Goal: Task Accomplishment & Management: Manage account settings

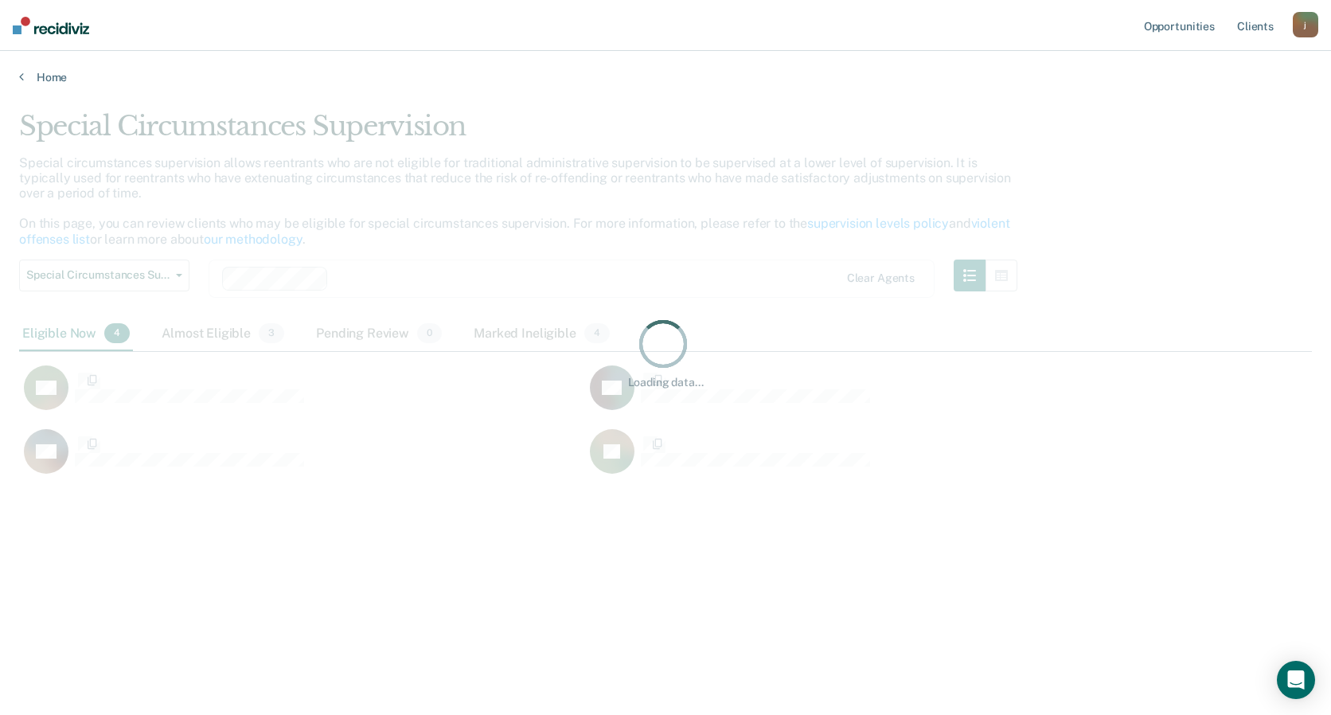
scroll to position [474, 1281]
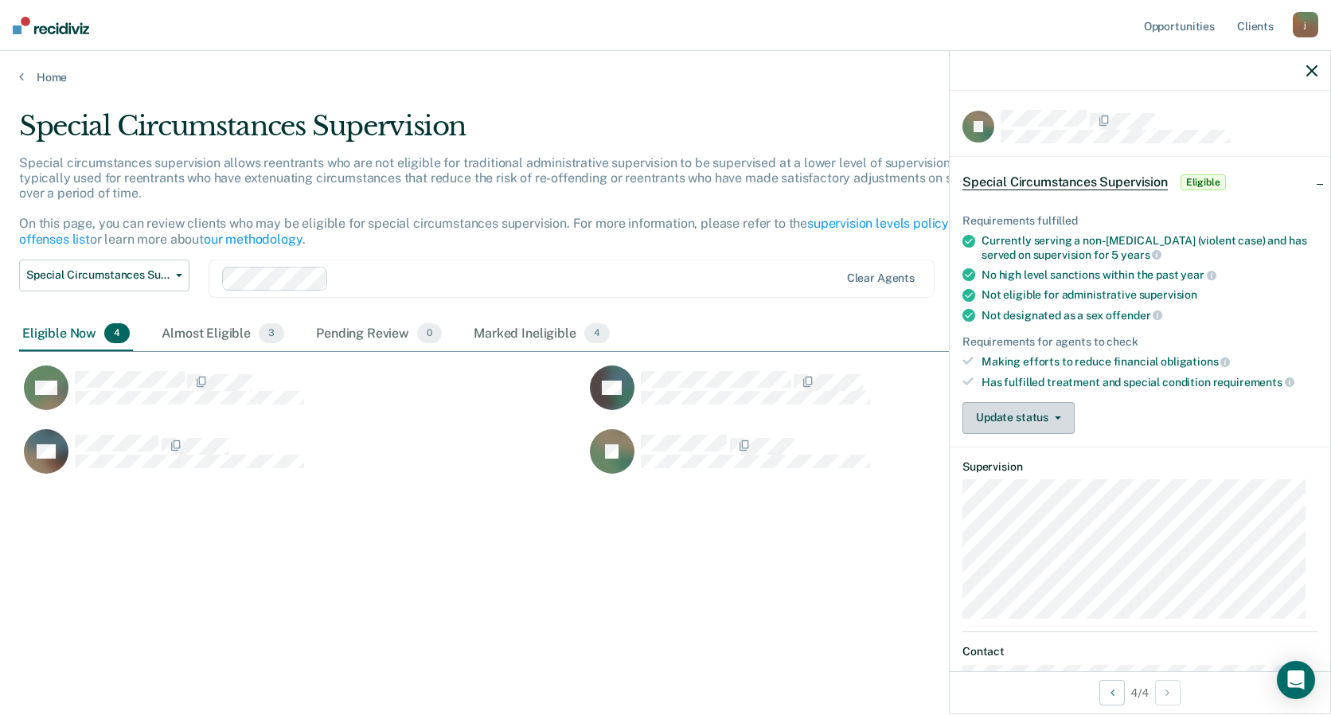
click at [1018, 415] on button "Update status" at bounding box center [1018, 418] width 112 height 32
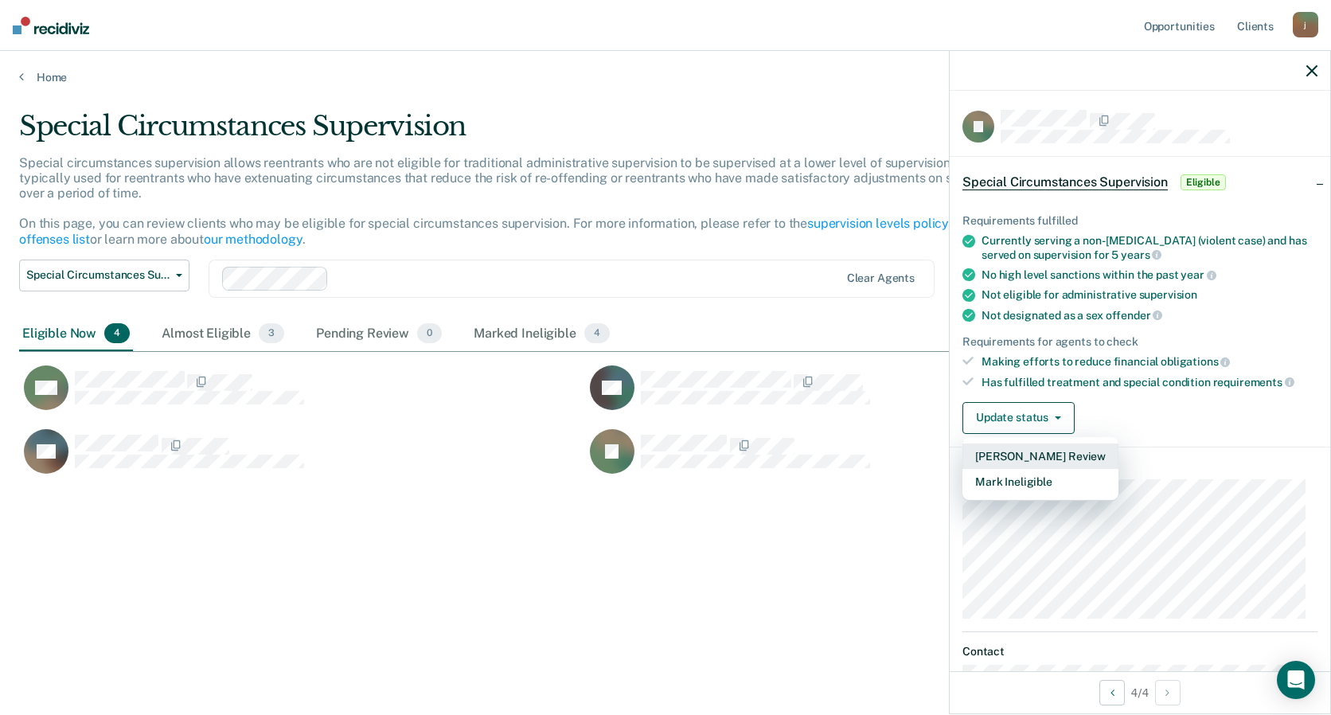
click at [1022, 451] on button "[PERSON_NAME] Review" at bounding box center [1040, 455] width 156 height 25
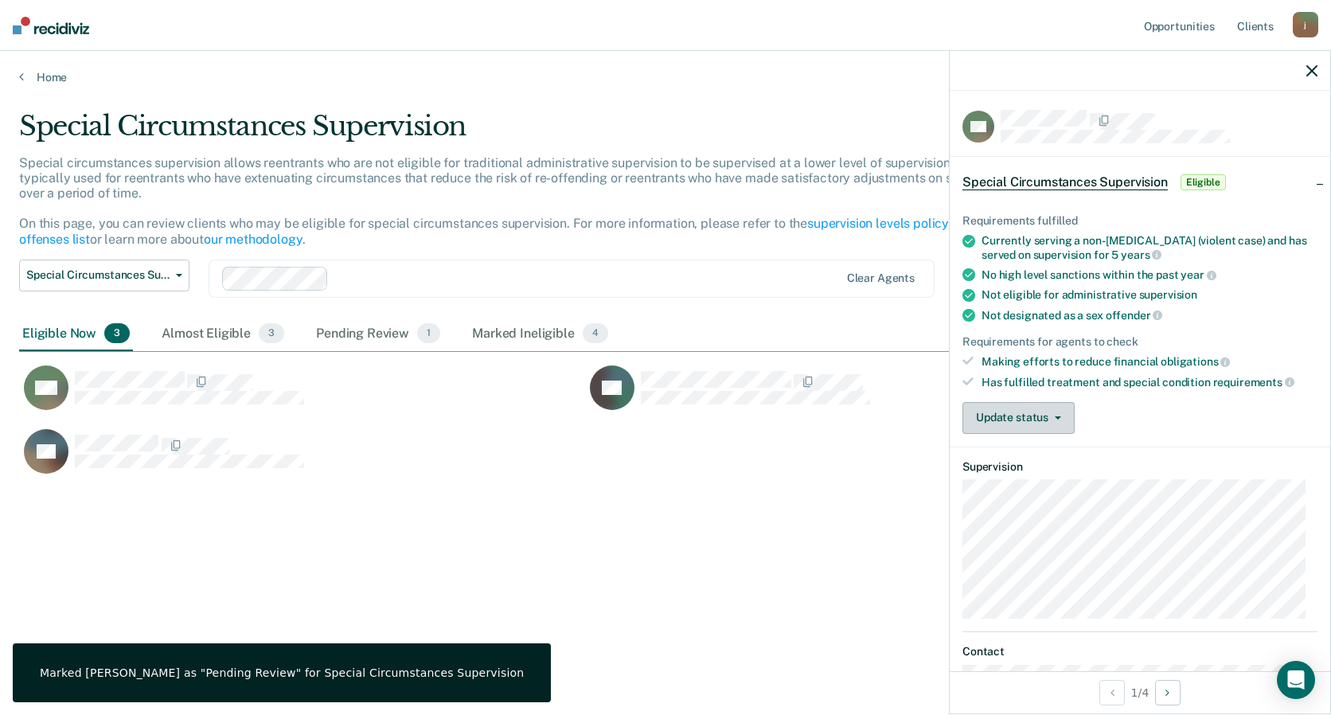
click at [1024, 417] on button "Update status" at bounding box center [1018, 418] width 112 height 32
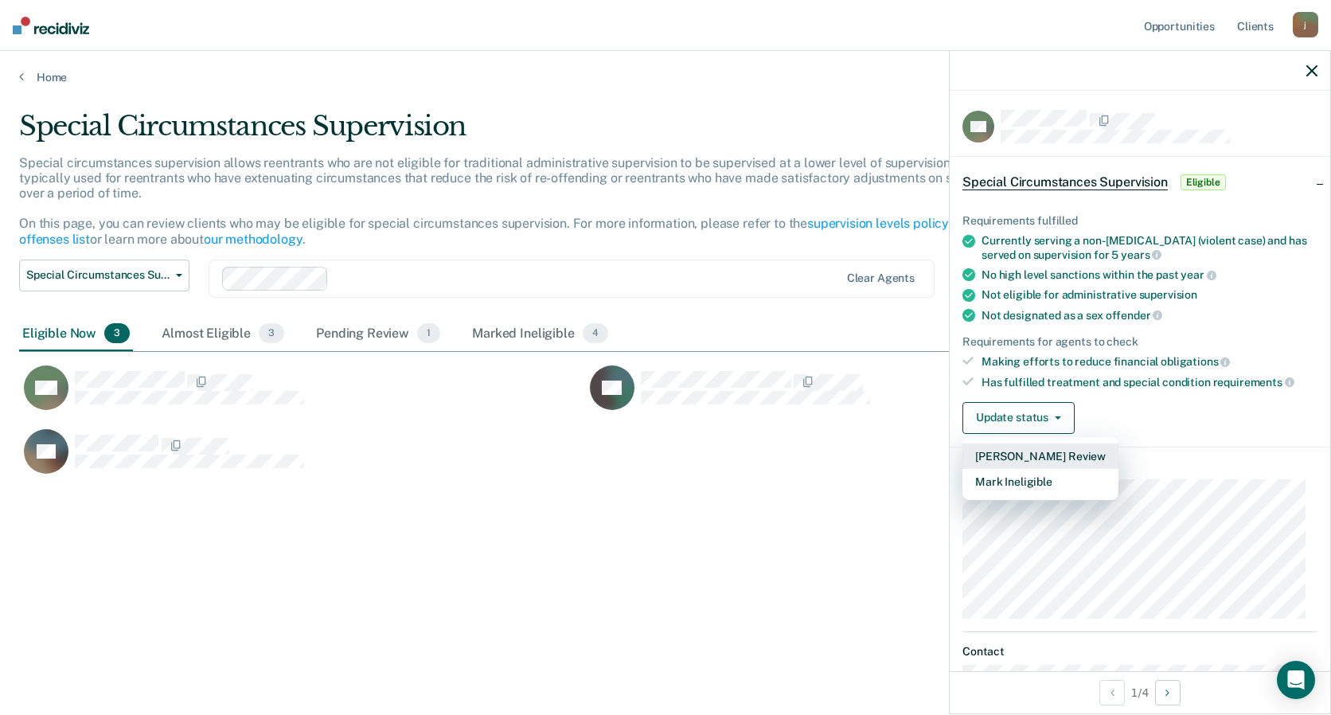
click at [1019, 455] on button "[PERSON_NAME] Review" at bounding box center [1040, 455] width 156 height 25
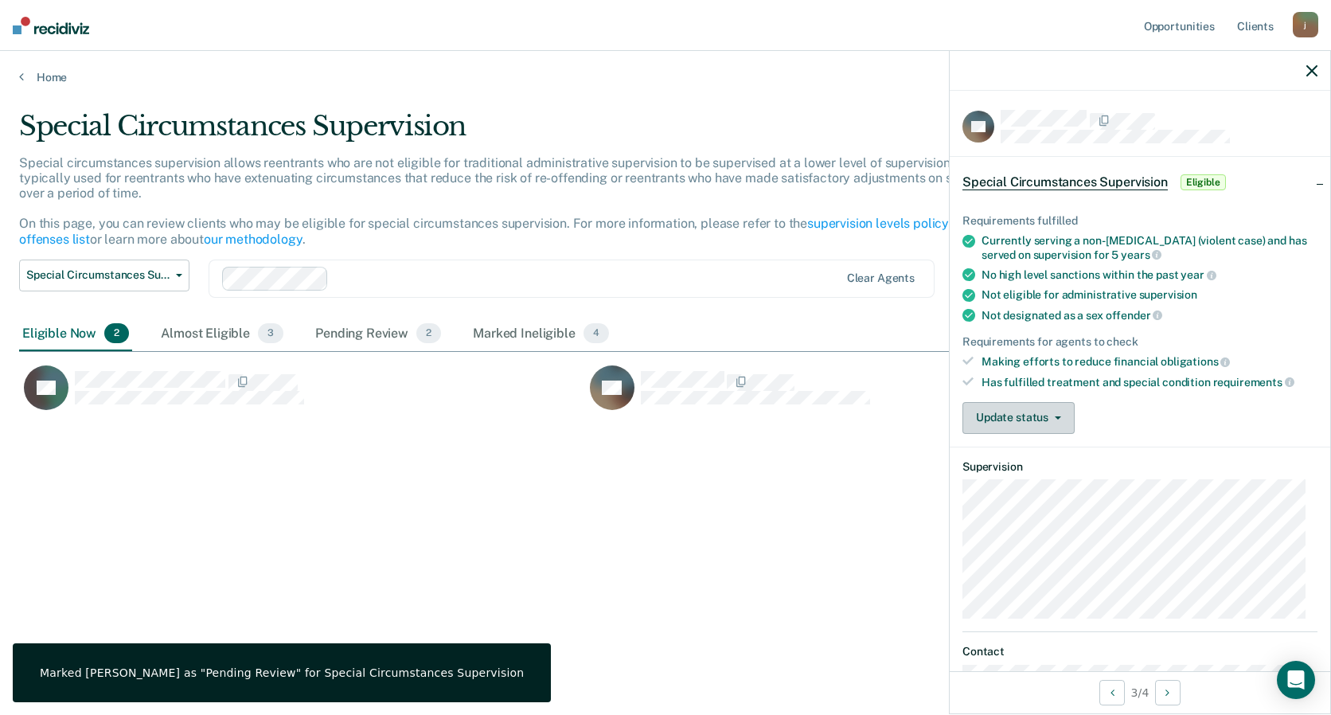
click at [1016, 414] on button "Update status" at bounding box center [1018, 418] width 112 height 32
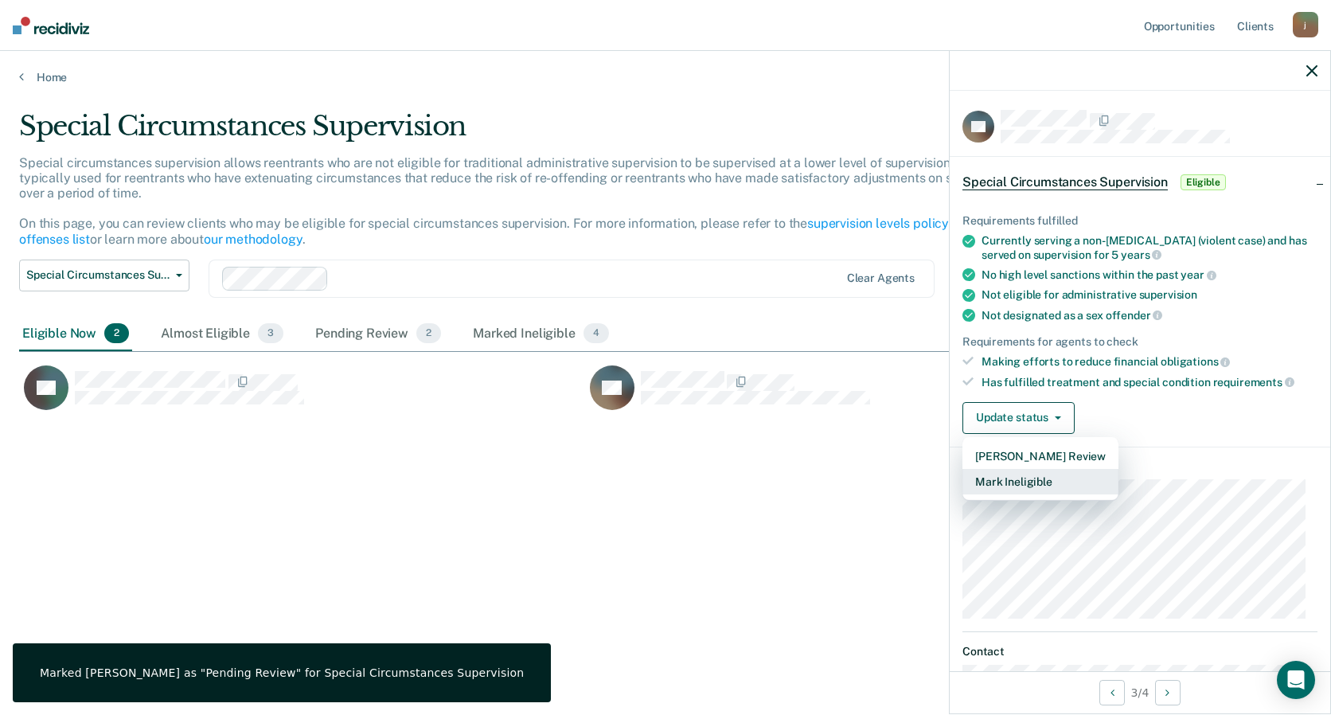
click at [1028, 477] on button "Mark Ineligible" at bounding box center [1040, 481] width 156 height 25
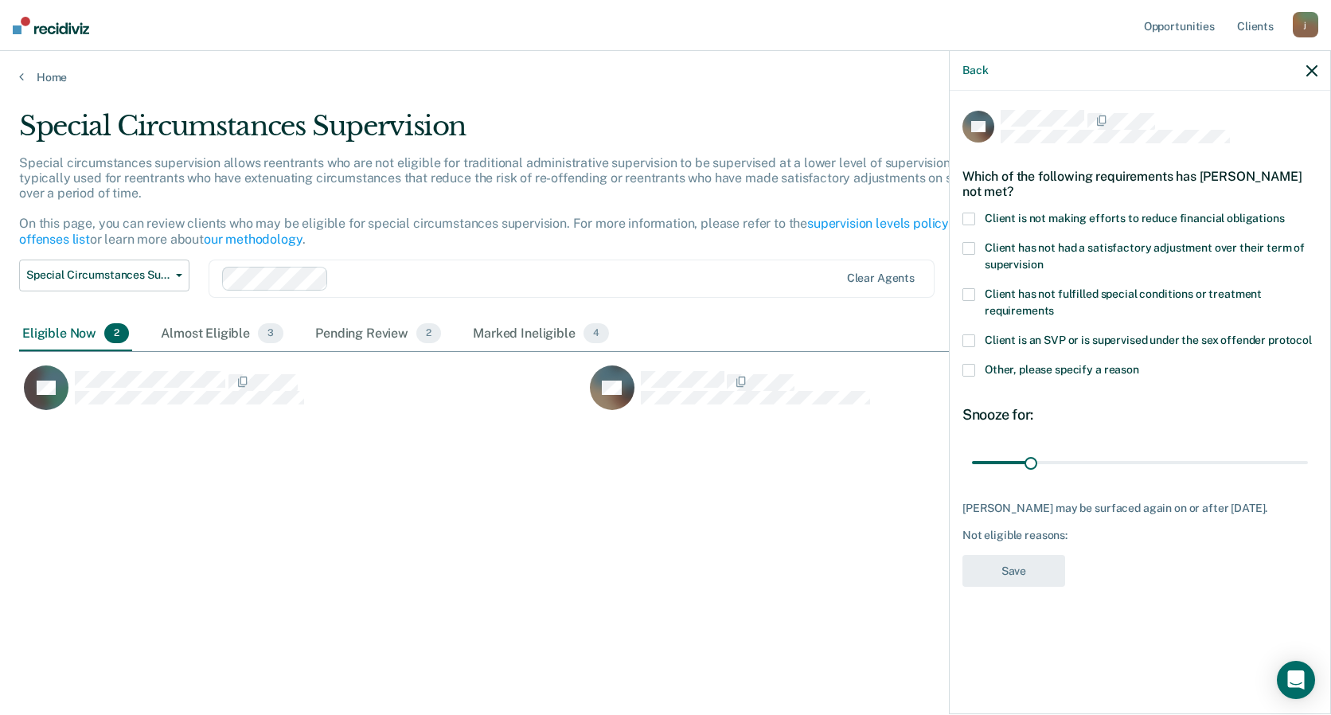
click at [974, 216] on span at bounding box center [968, 219] width 13 height 13
click at [971, 295] on span at bounding box center [968, 294] width 13 height 13
click at [1000, 574] on button "Save" at bounding box center [1013, 571] width 103 height 33
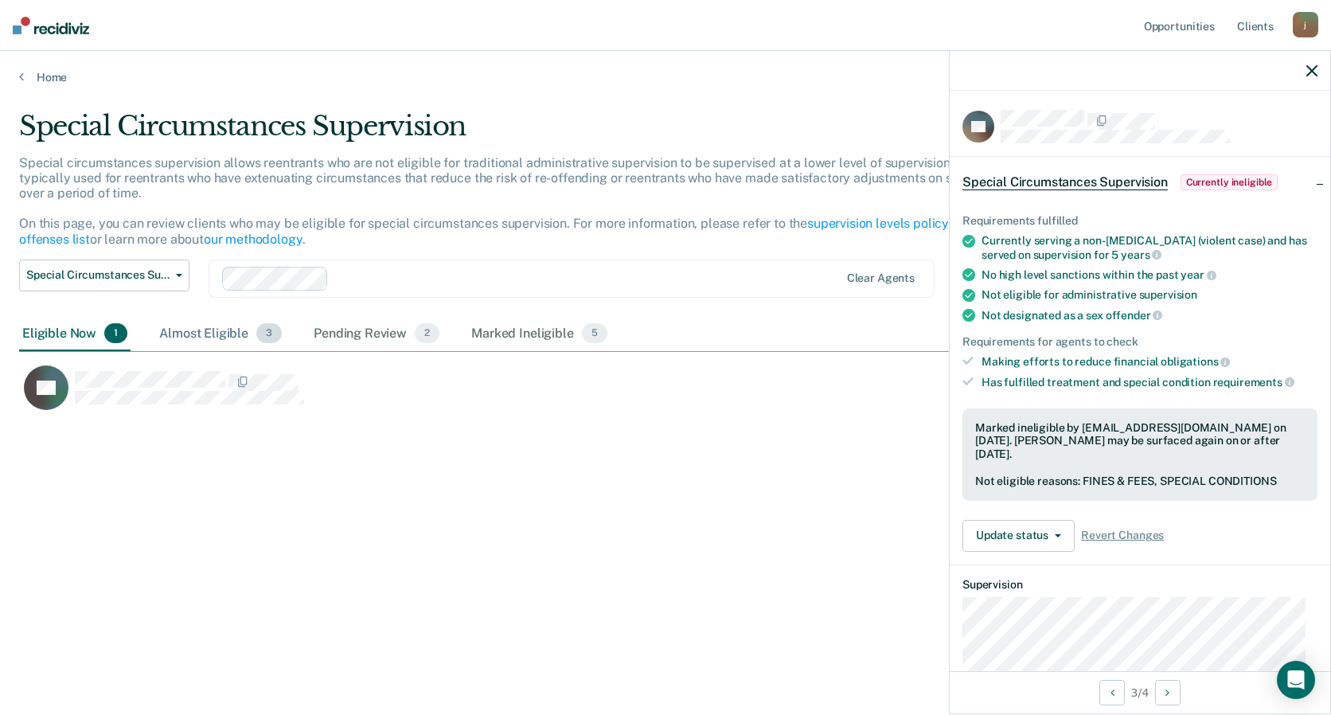
click at [217, 335] on div "Almost Eligible 3" at bounding box center [220, 334] width 129 height 35
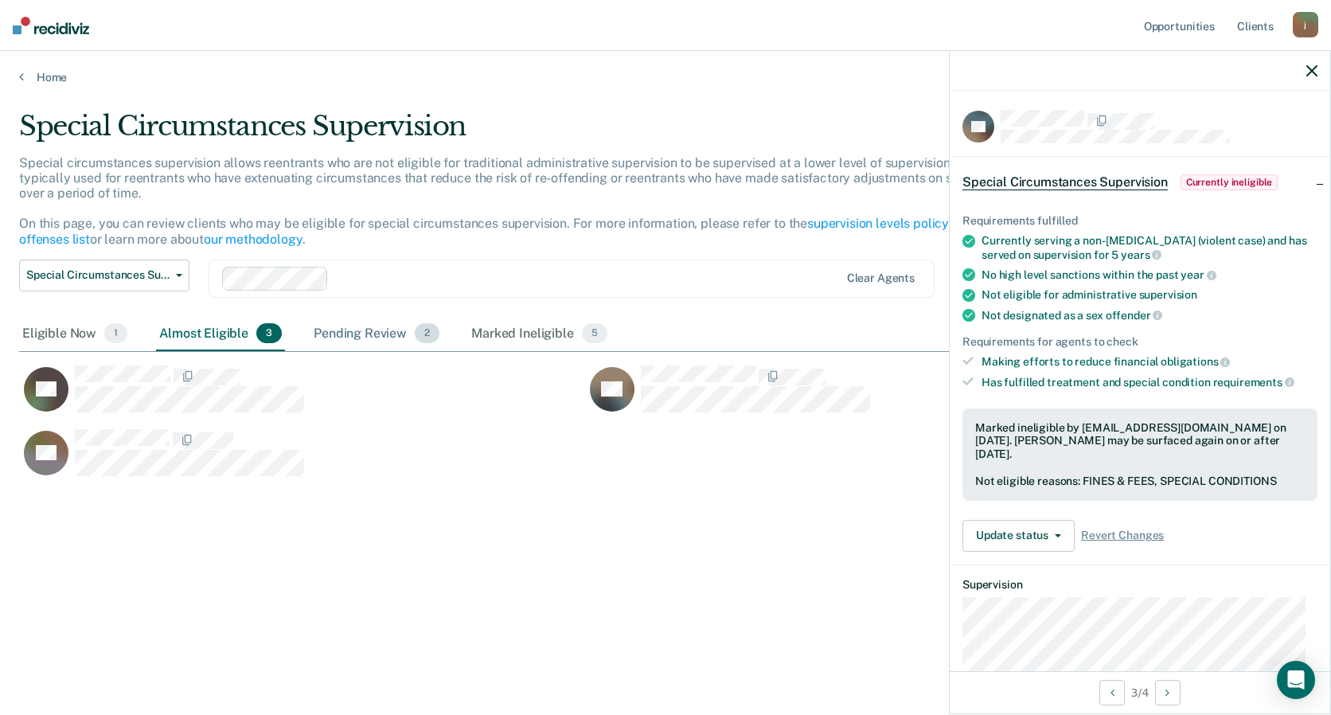
click at [364, 338] on div "Pending Review 2" at bounding box center [376, 334] width 132 height 35
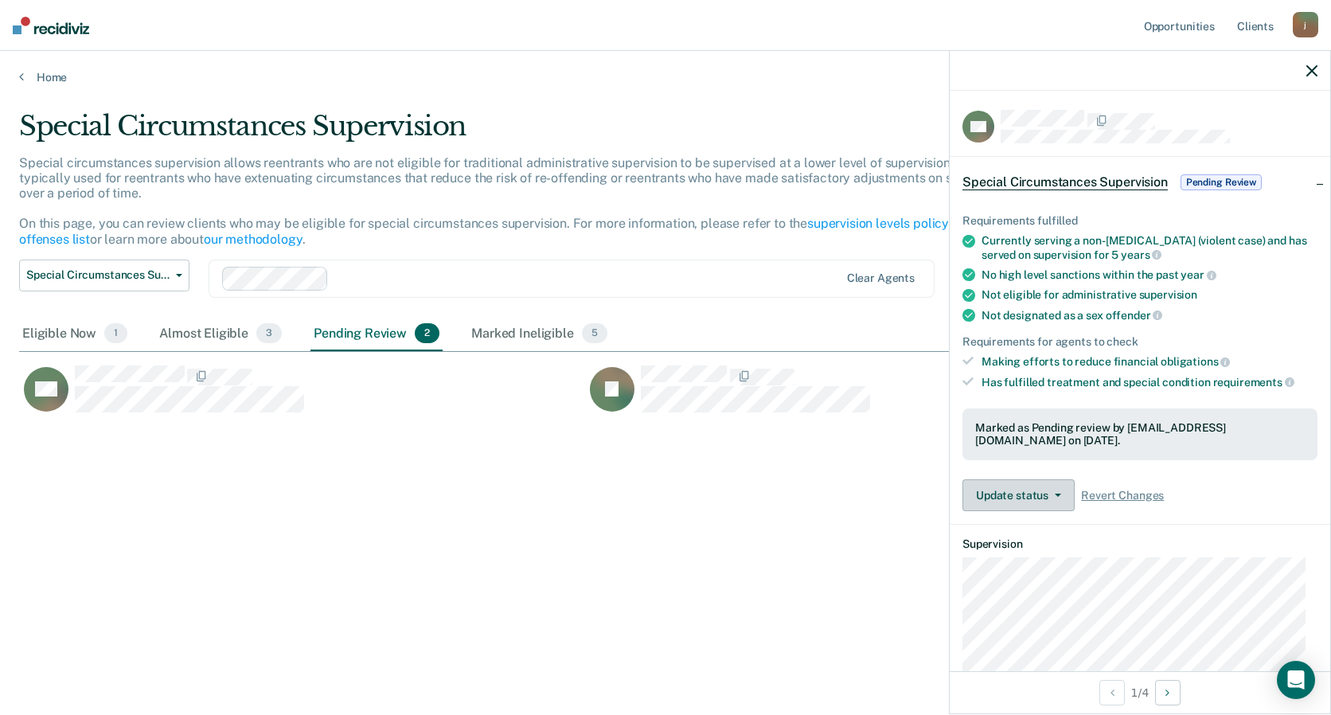
click at [1018, 492] on button "Update status" at bounding box center [1018, 495] width 112 height 32
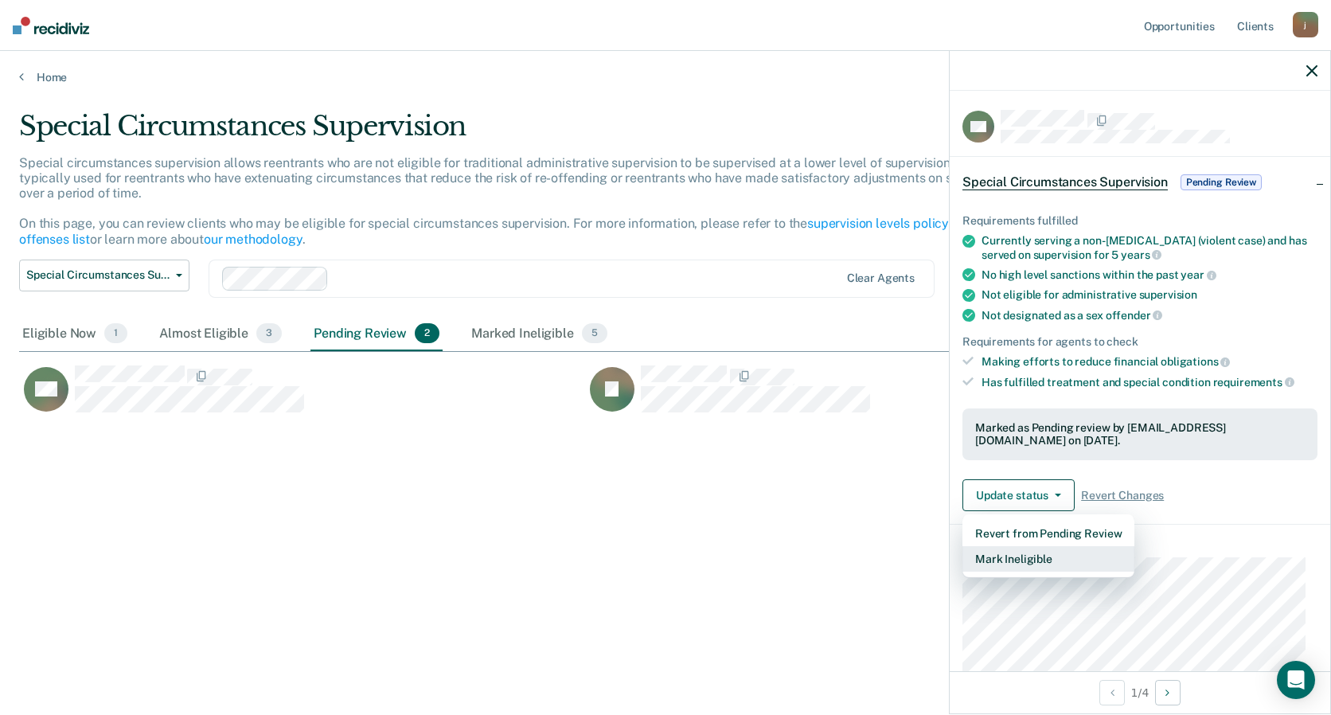
click at [1009, 557] on button "Mark Ineligible" at bounding box center [1048, 558] width 172 height 25
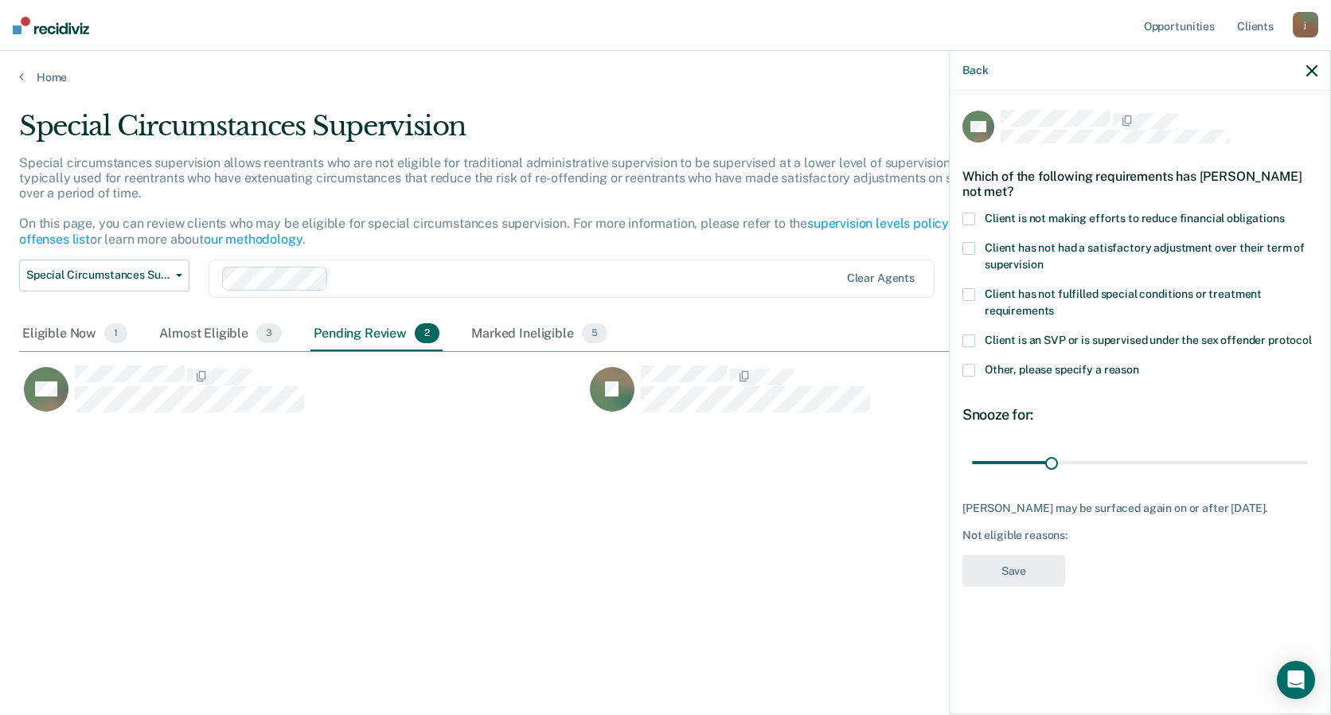
click at [971, 368] on span at bounding box center [968, 370] width 13 height 13
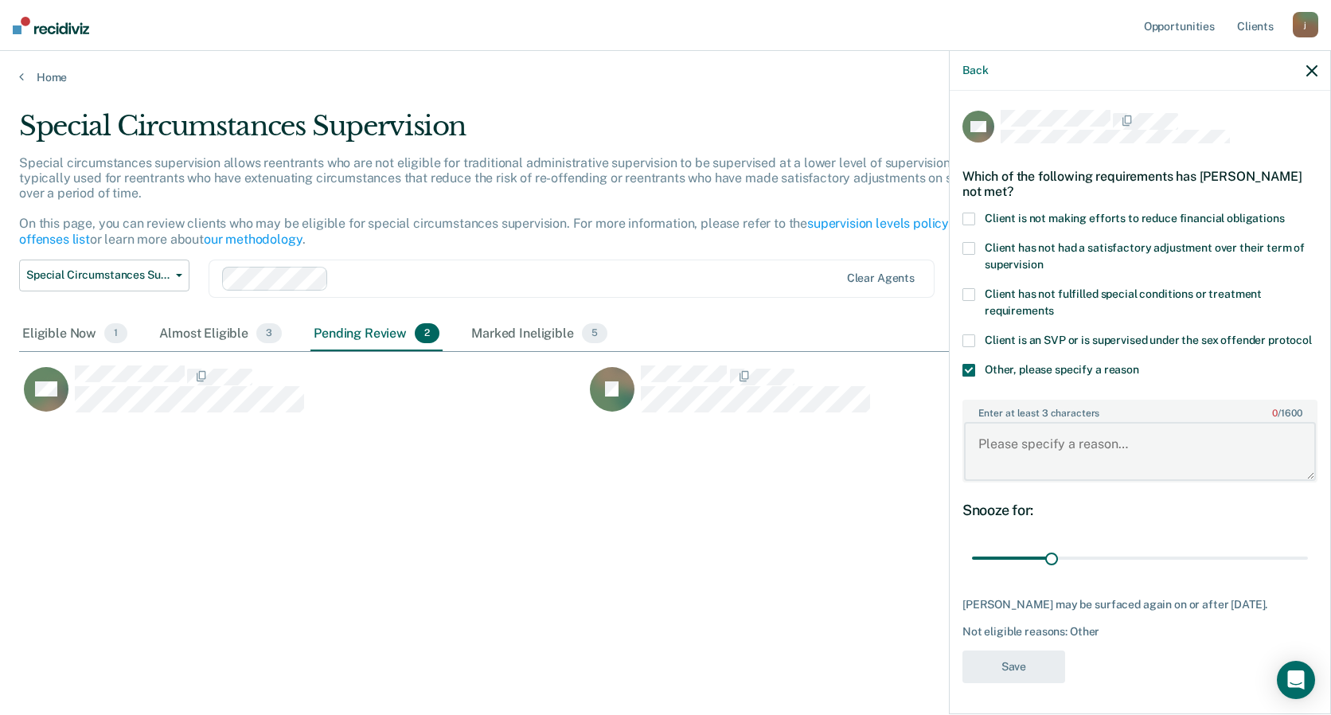
click at [1008, 437] on textarea "Enter at least 3 characters 0 / 1600" at bounding box center [1140, 451] width 352 height 59
click at [1203, 464] on textarea "Clients' charges make him ineligible." at bounding box center [1140, 451] width 352 height 59
type textarea "Clients' charges make him ineligible. His supervision max date is [DATE]"
click at [1006, 683] on button "Save" at bounding box center [1013, 666] width 103 height 33
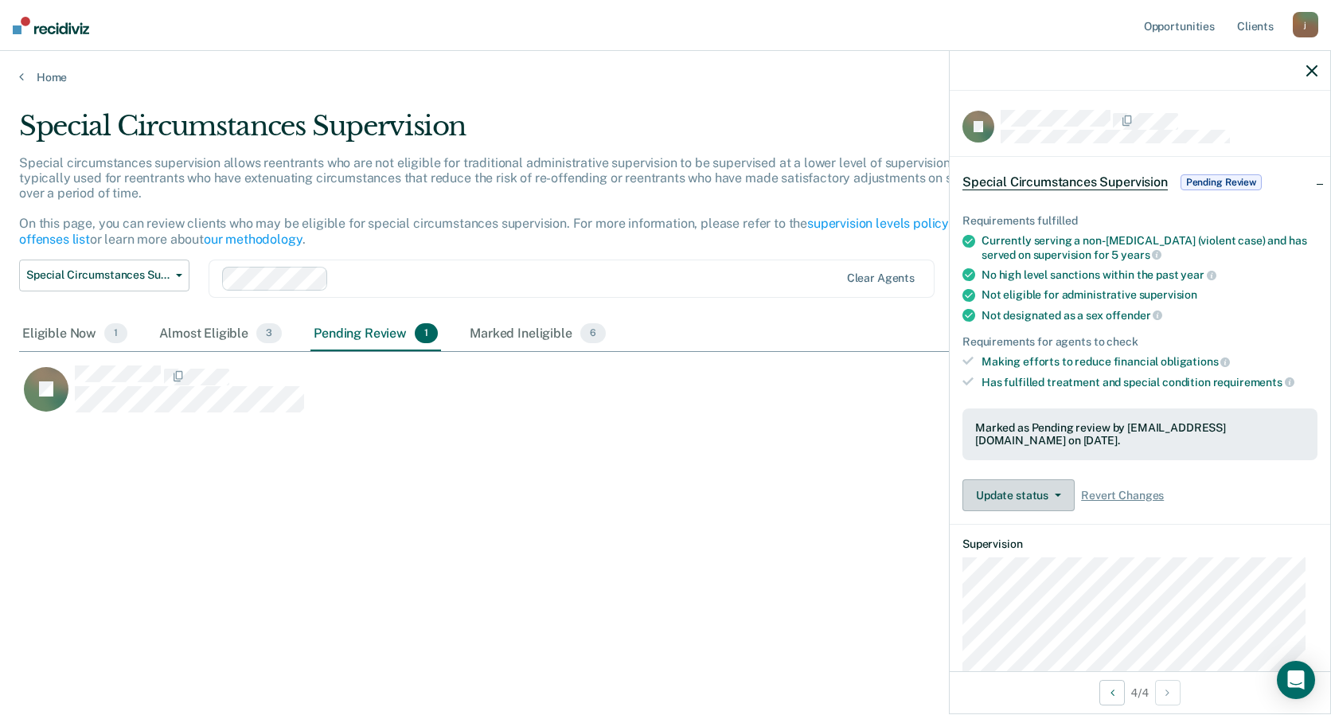
click at [1012, 497] on button "Update status" at bounding box center [1018, 495] width 112 height 32
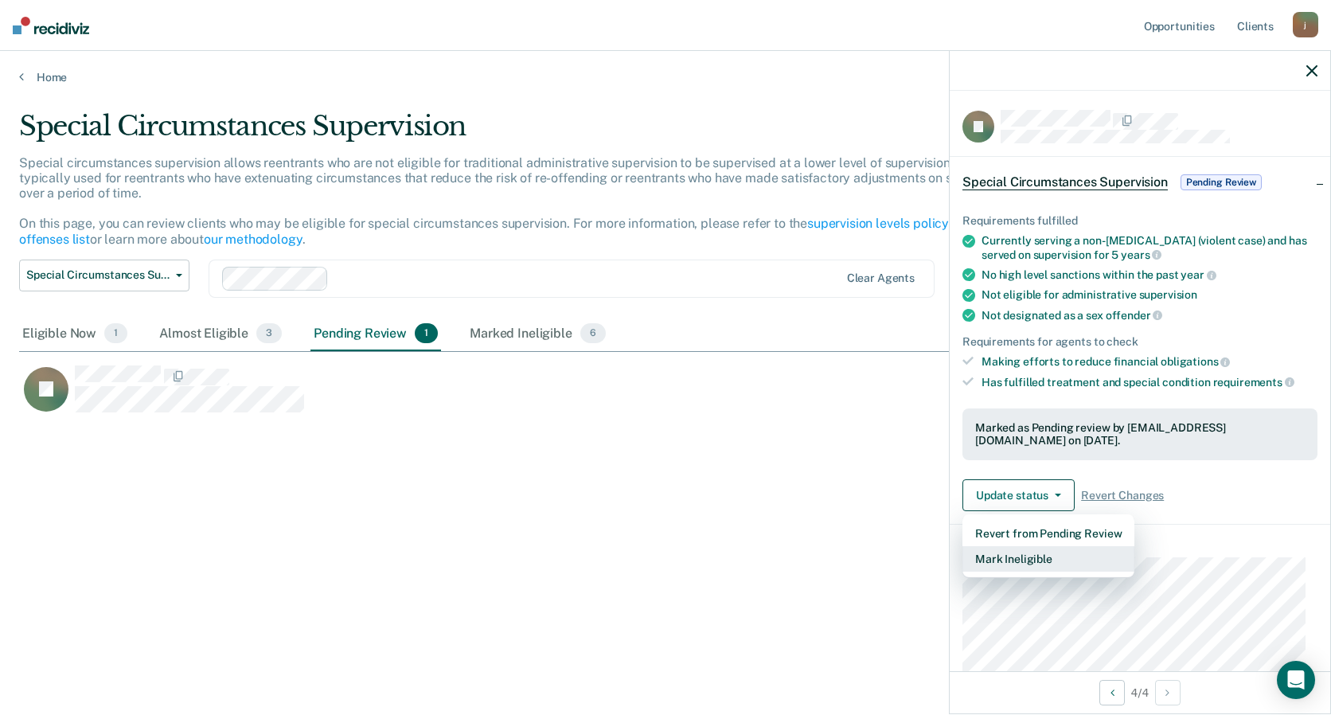
click at [1035, 555] on button "Mark Ineligible" at bounding box center [1048, 558] width 172 height 25
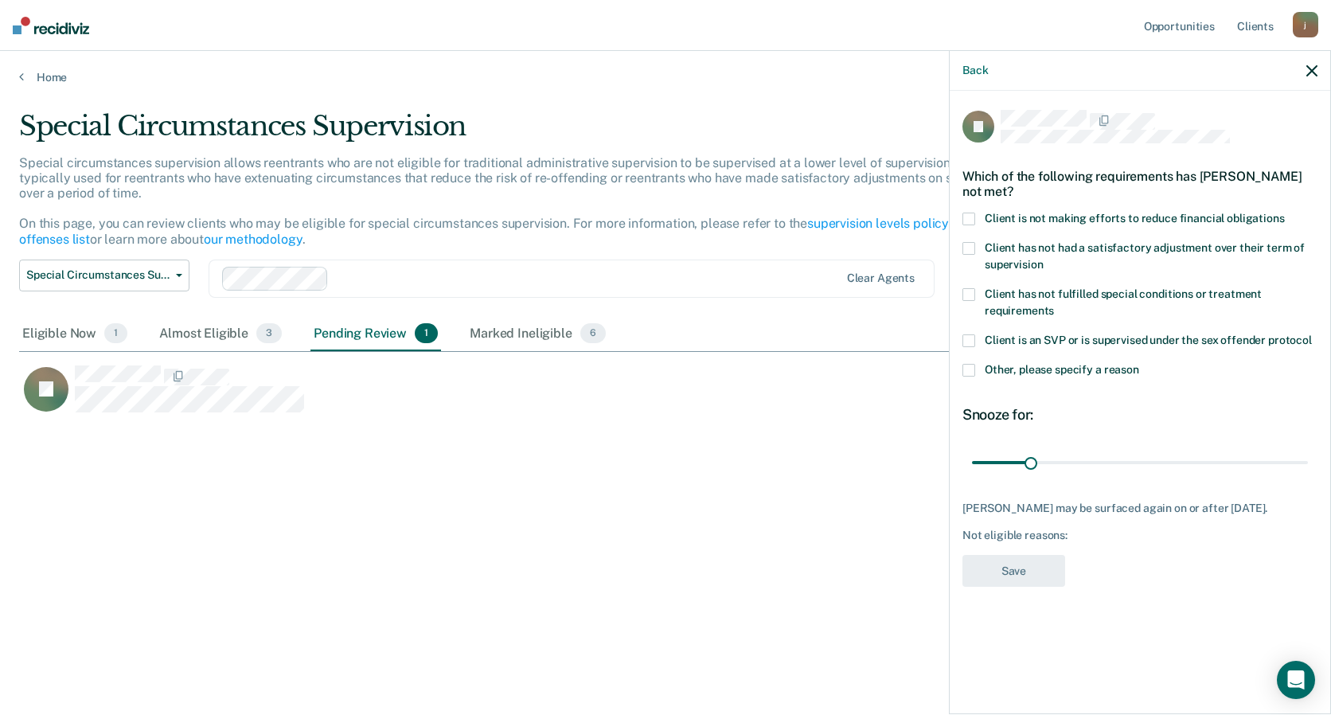
click at [966, 370] on span at bounding box center [968, 370] width 13 height 13
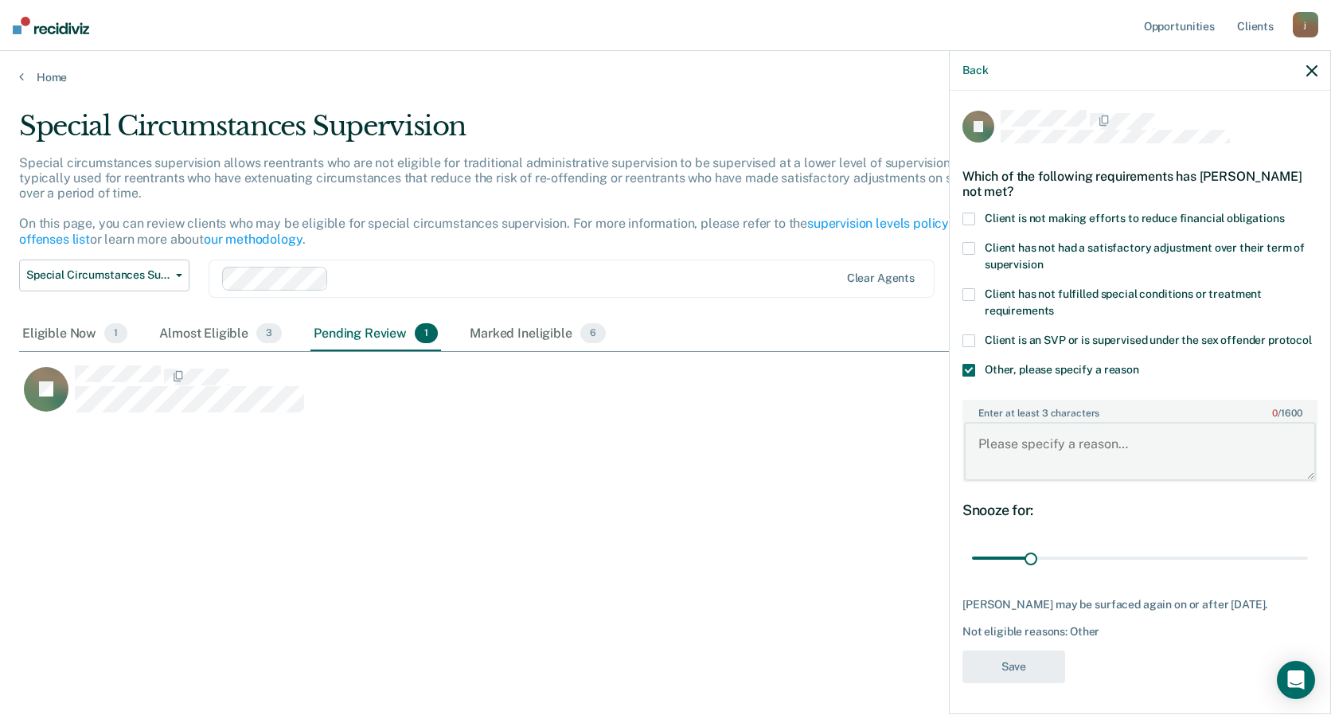
click at [1014, 429] on textarea "Enter at least 3 characters 0 / 1600" at bounding box center [1140, 451] width 352 height 59
type textarea "Reentrants charges make him ineligible."
click at [1004, 672] on button "Save" at bounding box center [1013, 666] width 103 height 33
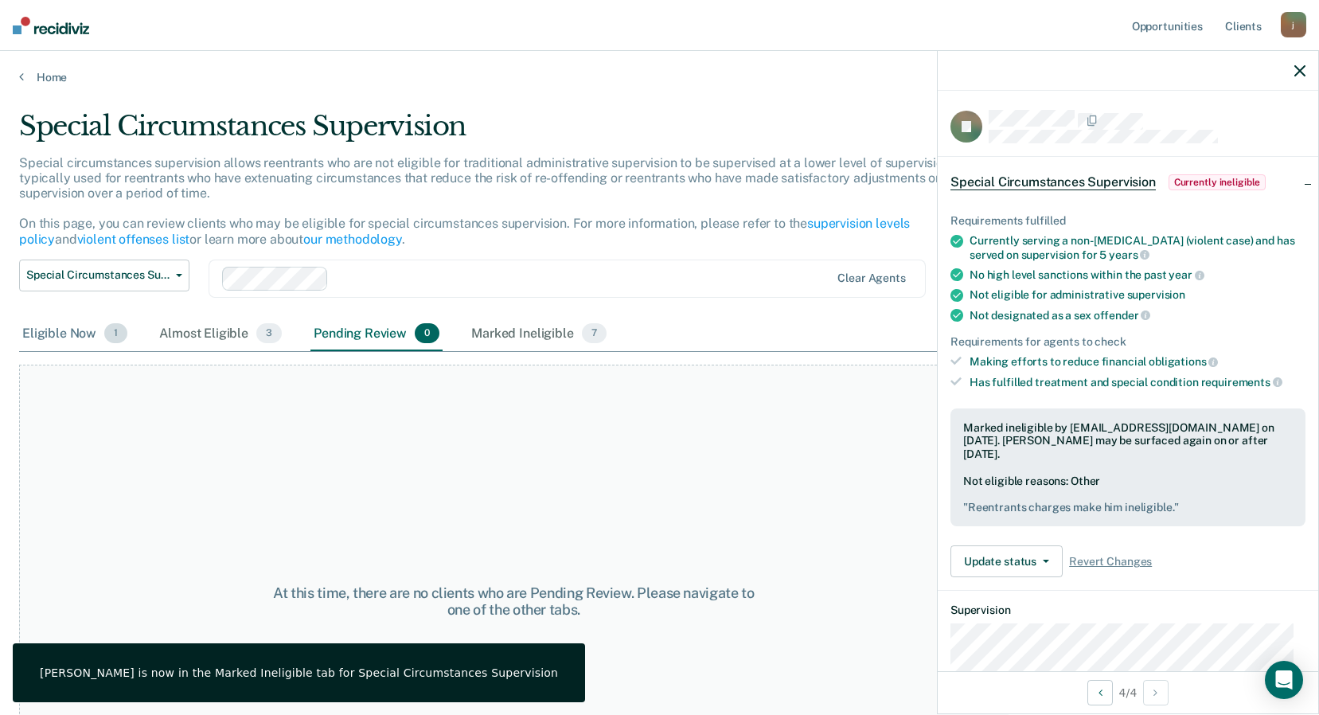
click at [58, 334] on div "Eligible Now 1" at bounding box center [74, 334] width 111 height 35
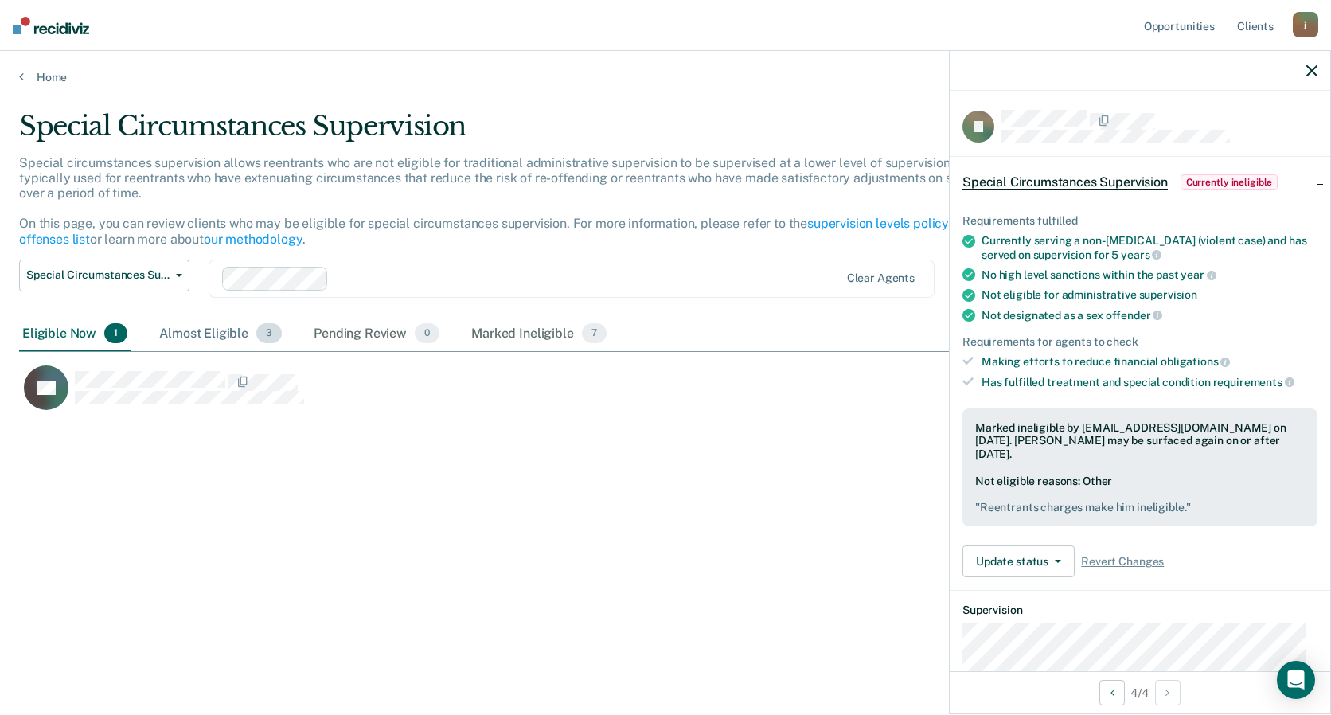
click at [198, 335] on div "Almost Eligible 3" at bounding box center [220, 334] width 129 height 35
